Goal: Task Accomplishment & Management: Manage account settings

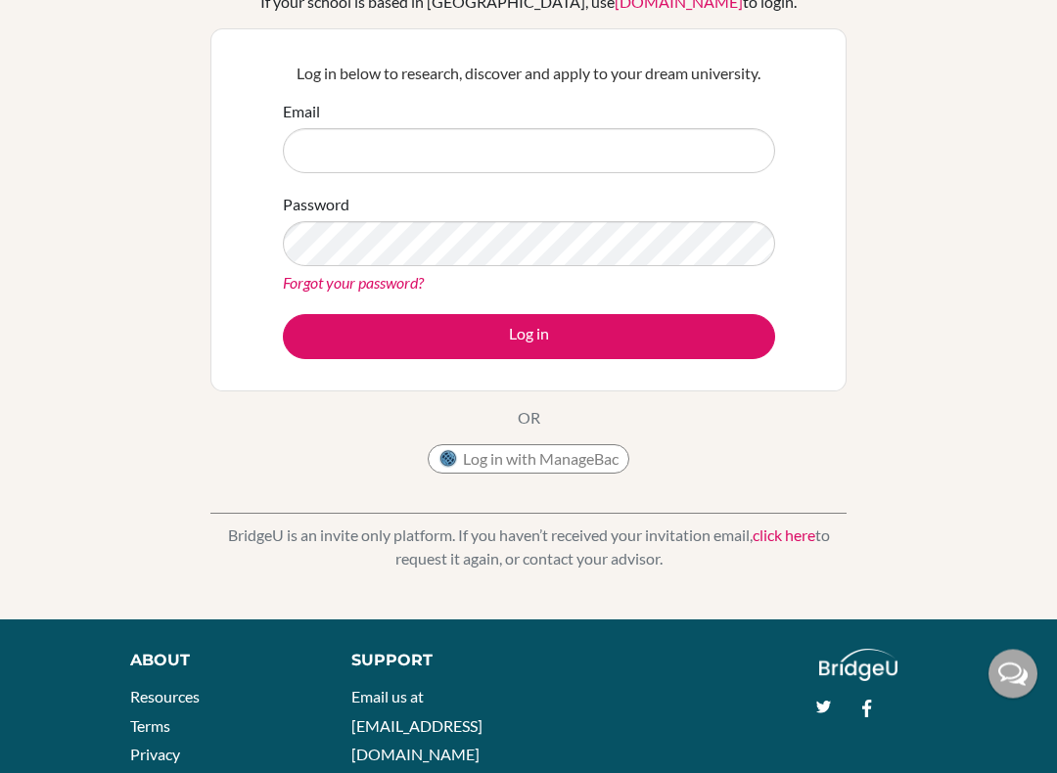
scroll to position [158, 0]
click at [553, 467] on button "Log in with ManageBac" at bounding box center [529, 458] width 202 height 29
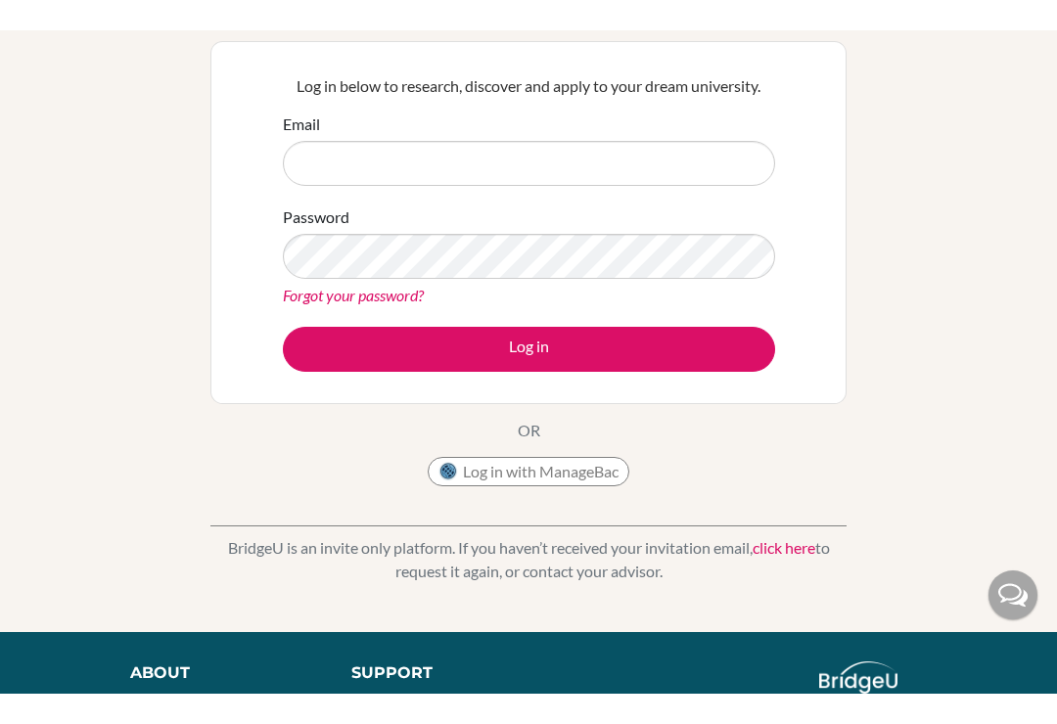
scroll to position [0, 0]
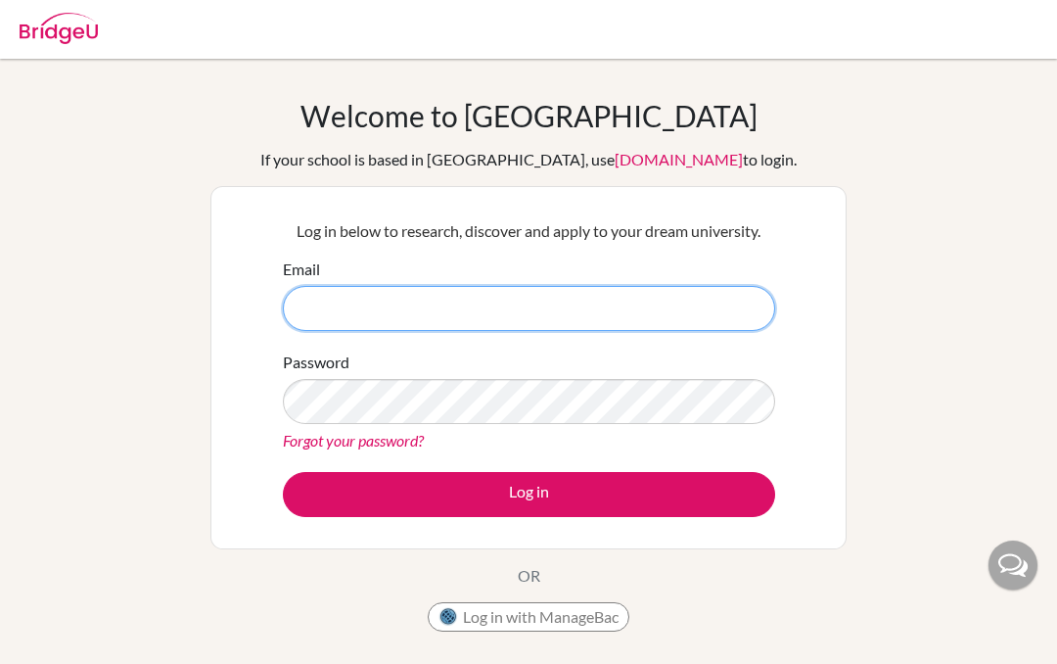
click at [614, 307] on input "Email" at bounding box center [529, 308] width 492 height 45
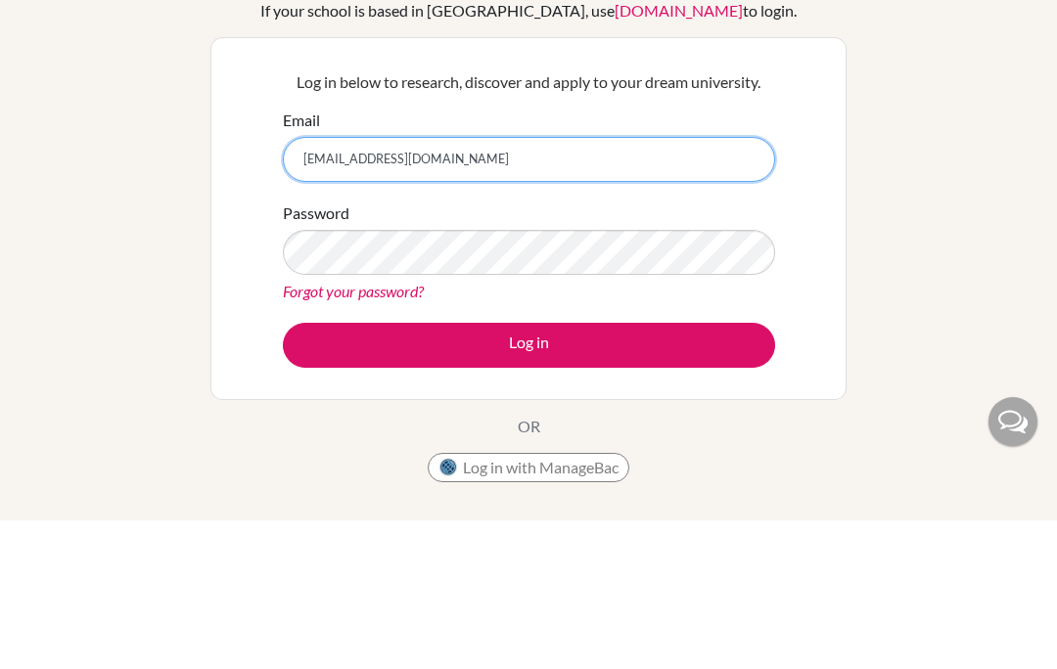
type input "[EMAIL_ADDRESS][DOMAIN_NAME]"
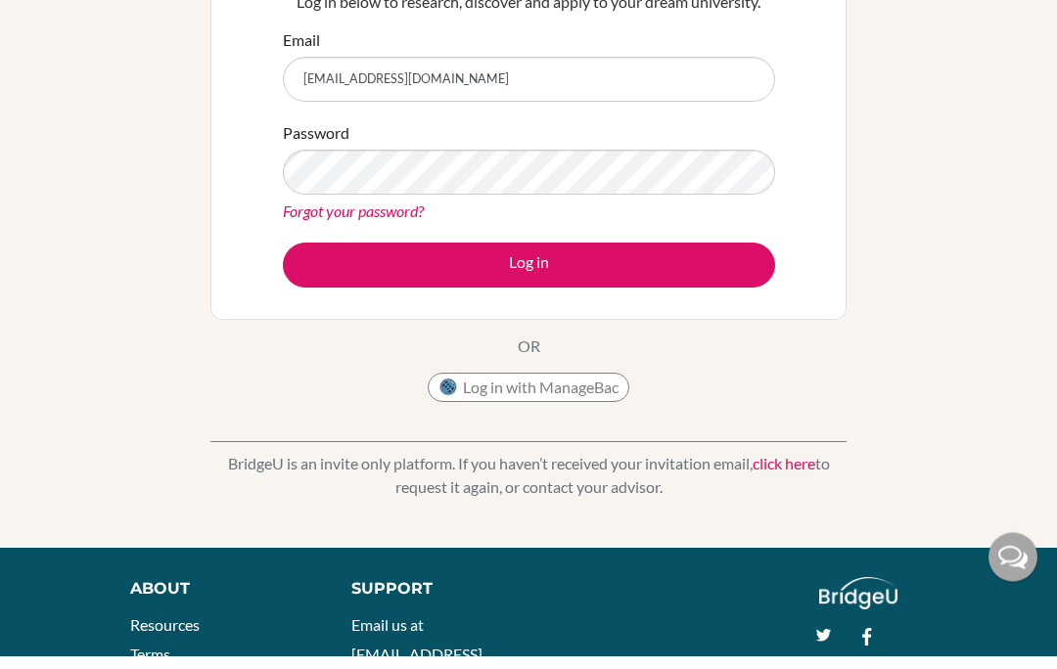
click at [708, 265] on button "Log in" at bounding box center [529, 278] width 492 height 45
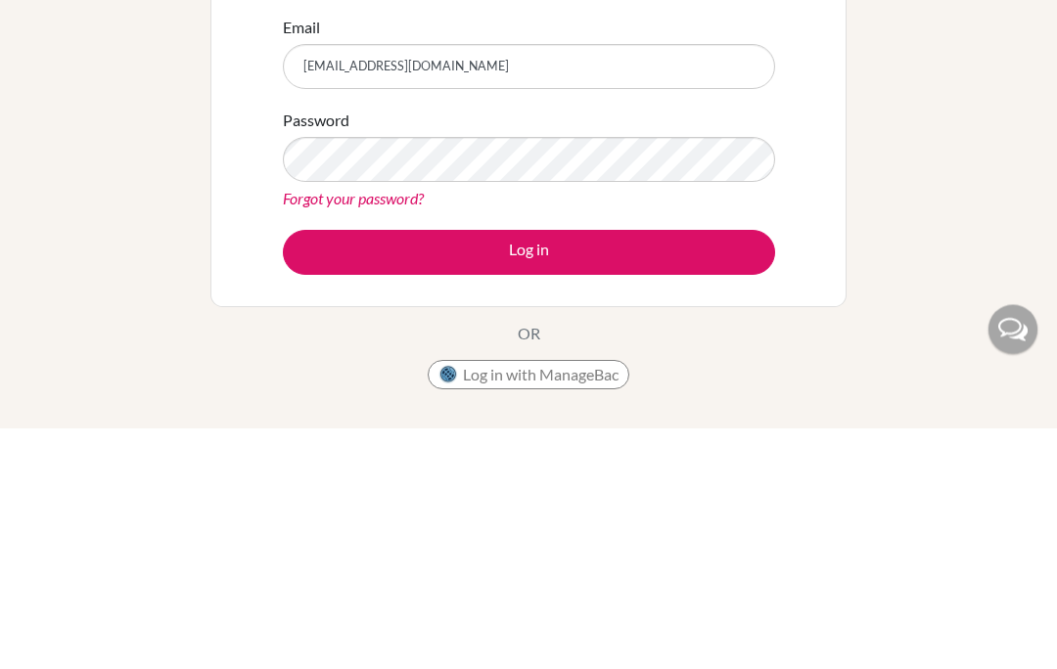
click at [604, 472] on button "Log in" at bounding box center [529, 494] width 492 height 45
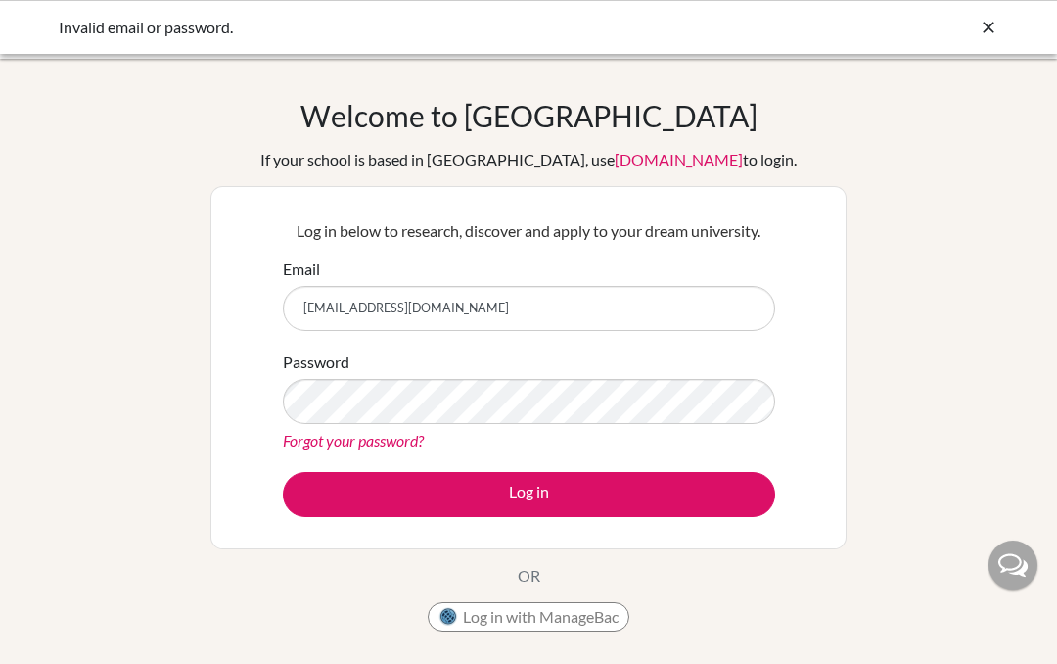
click at [655, 322] on input "[EMAIL_ADDRESS][DOMAIN_NAME]" at bounding box center [529, 308] width 492 height 45
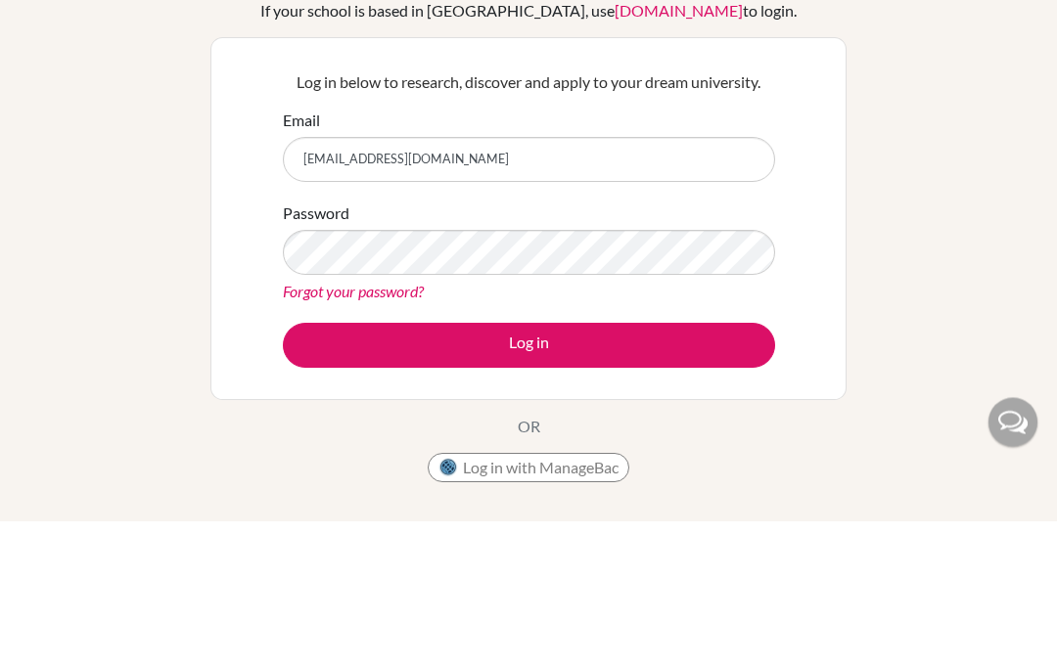
type input "reyagupta2028@sfhs.in"
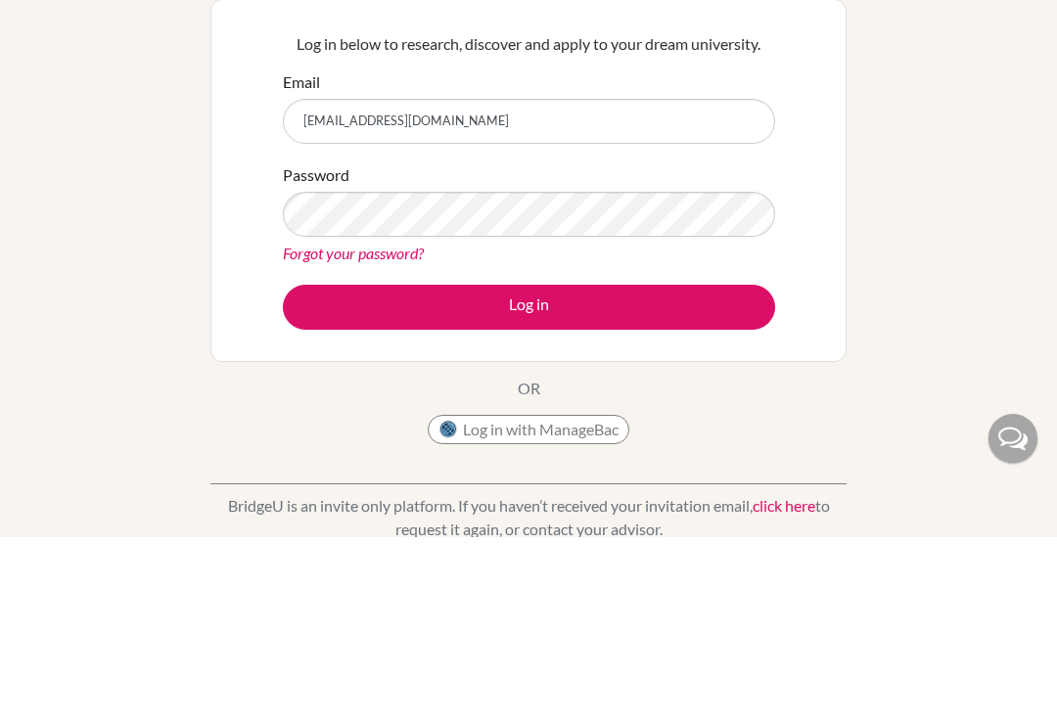
click at [655, 472] on button "Log in" at bounding box center [529, 494] width 492 height 45
